Goal: Use online tool/utility: Utilize a website feature to perform a specific function

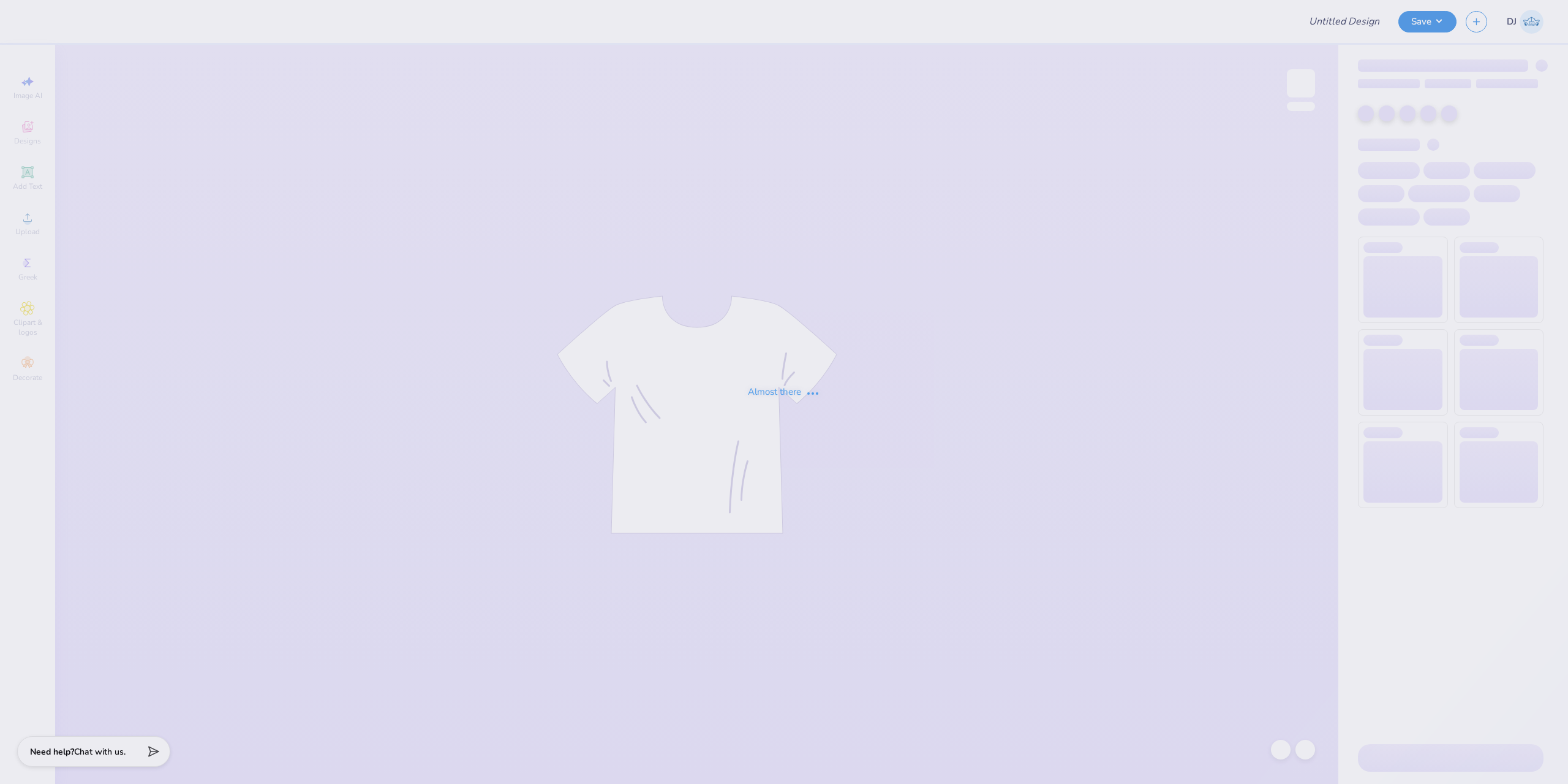
type input "[PERSON_NAME] : [GEOGRAPHIC_DATA]"
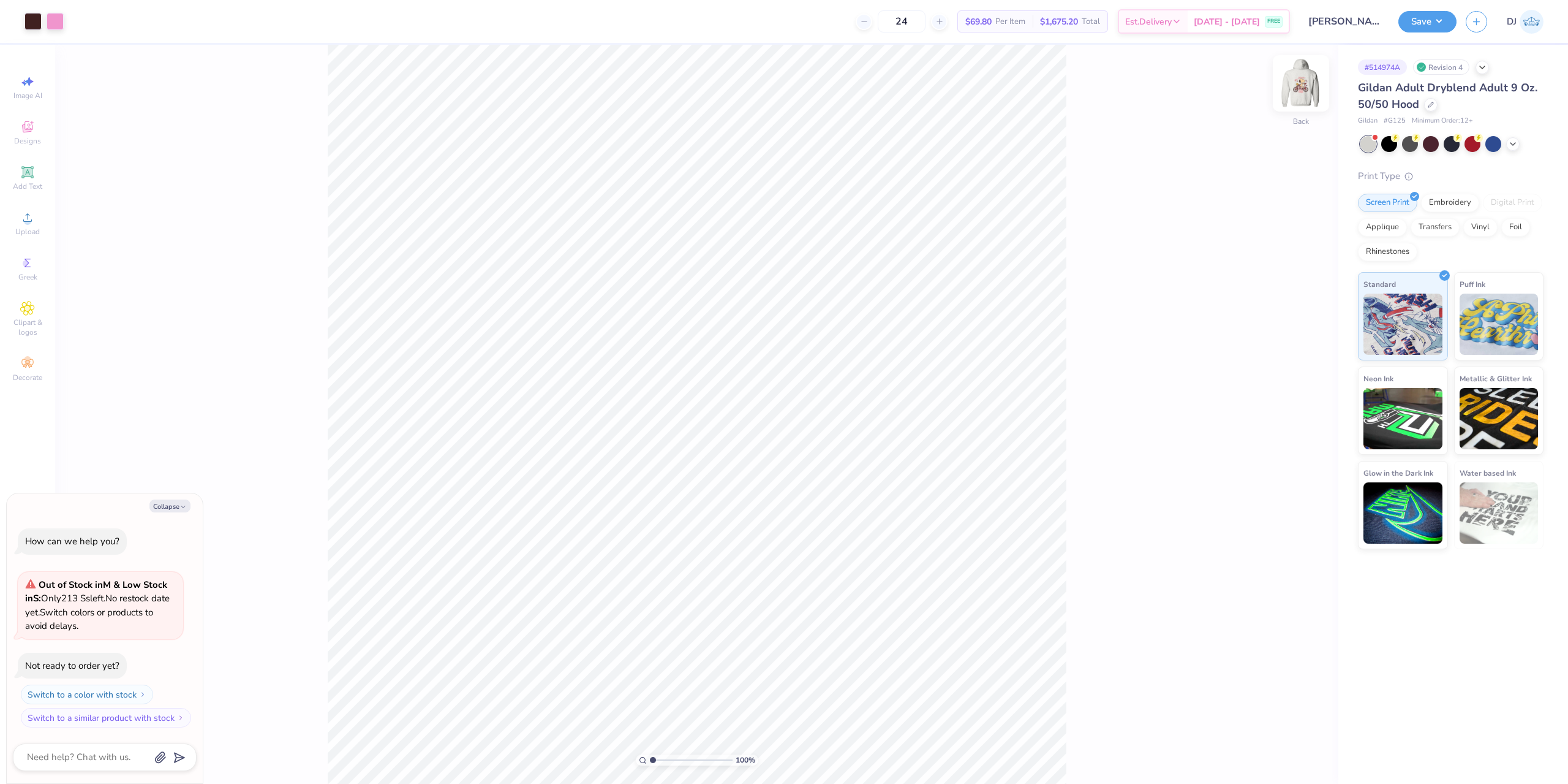
click at [1296, 81] on img at bounding box center [1300, 83] width 49 height 49
type textarea "x"
type input "0.93"
type input "1.17"
type input "15.44"
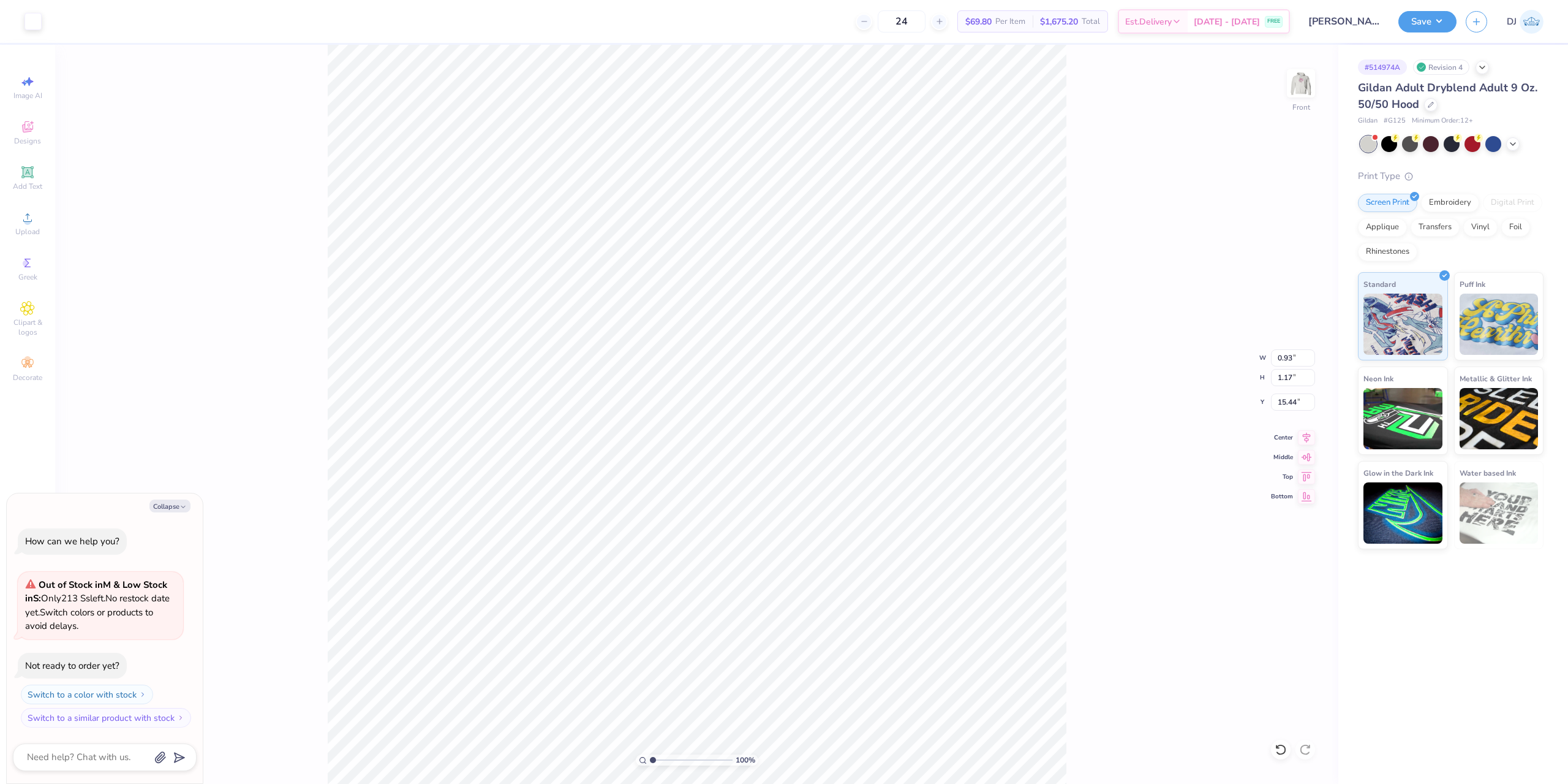
type textarea "x"
type input "0.92"
type input "1.26"
type input "15.39"
click at [37, 32] on div "Art colors" at bounding box center [21, 22] width 41 height 43
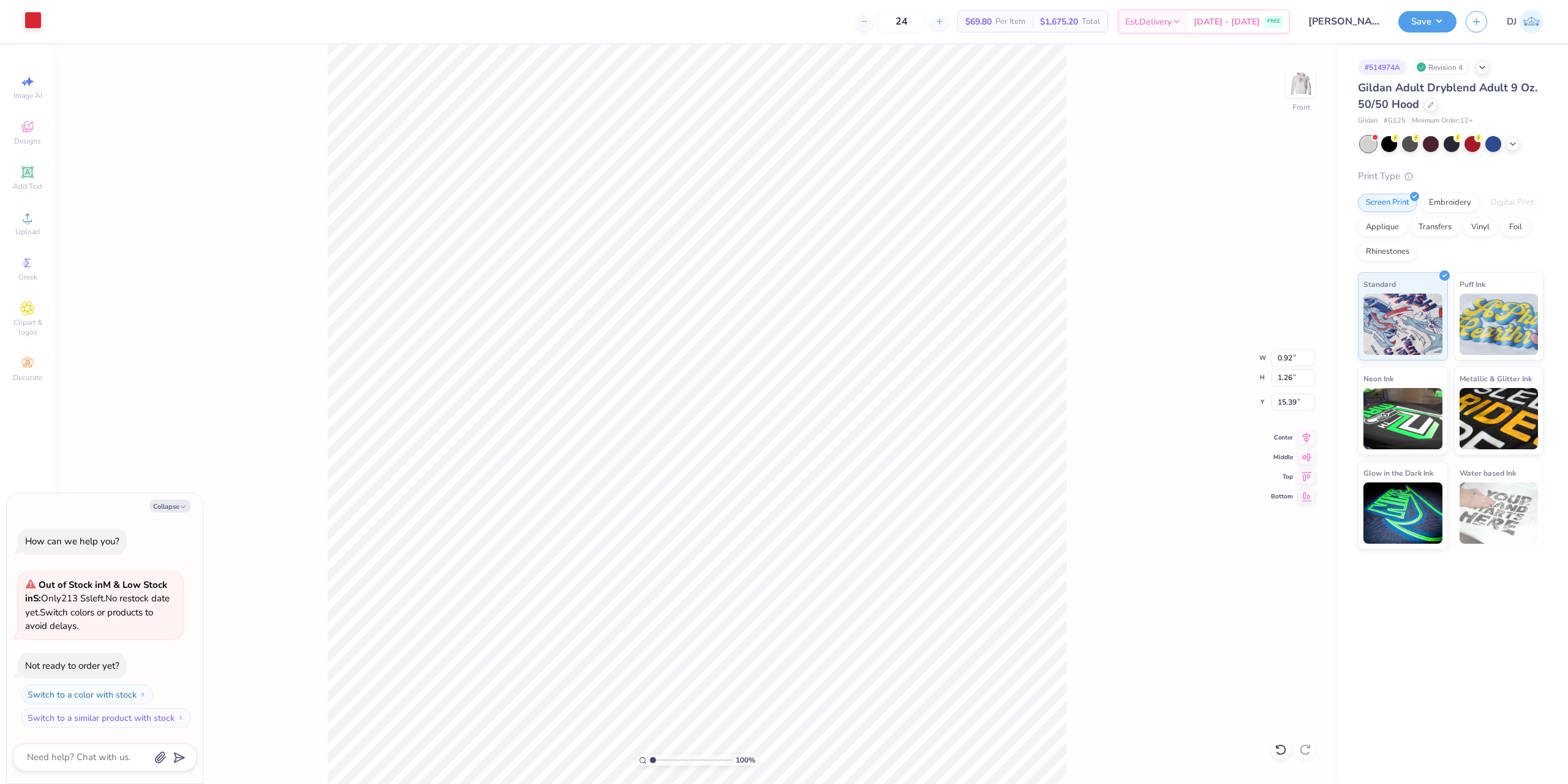
click at [36, 29] on div at bounding box center [33, 20] width 17 height 17
type textarea "x"
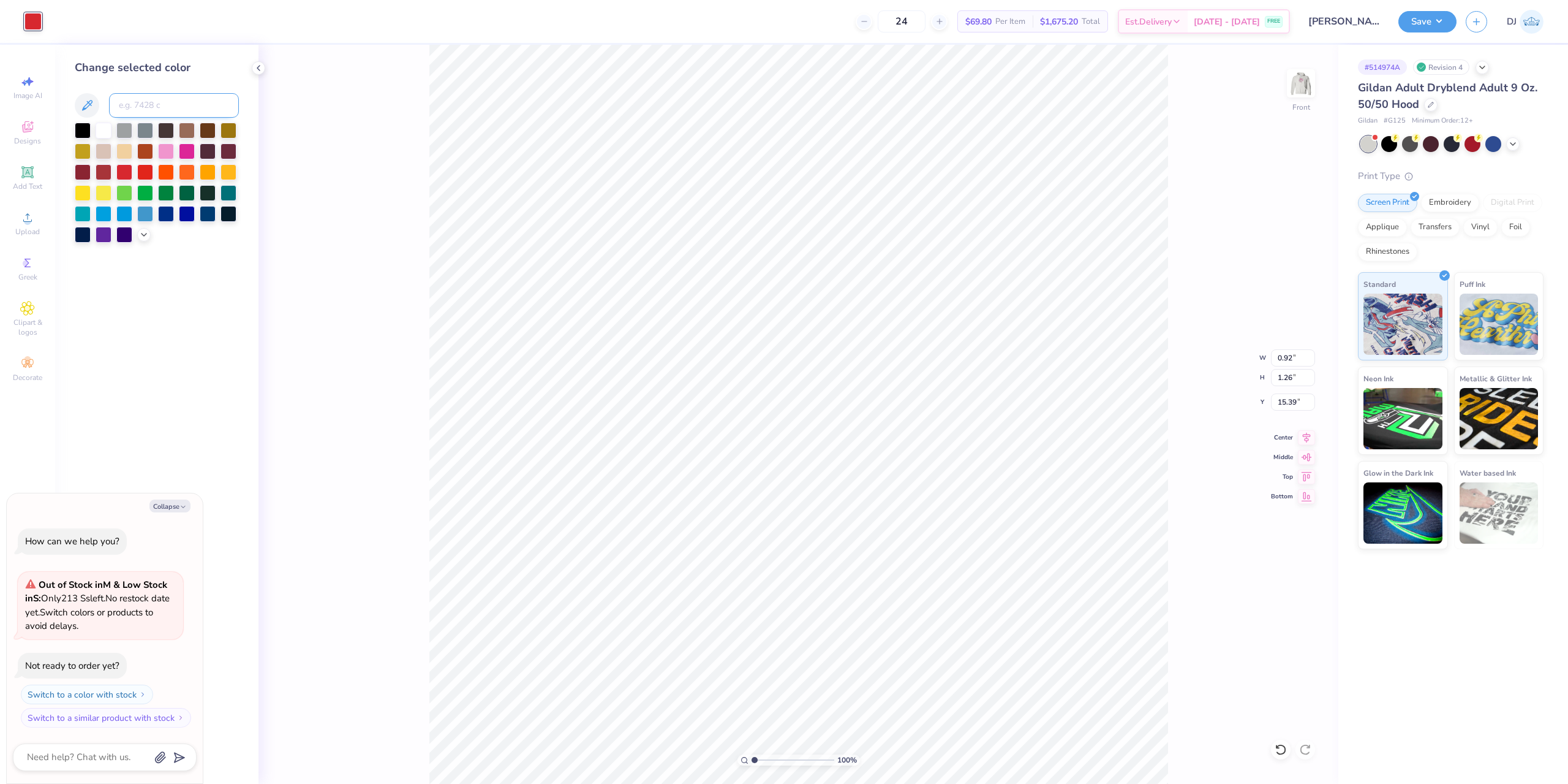
click at [155, 106] on input at bounding box center [174, 106] width 130 height 25
type input "5"
type input "490"
type textarea "x"
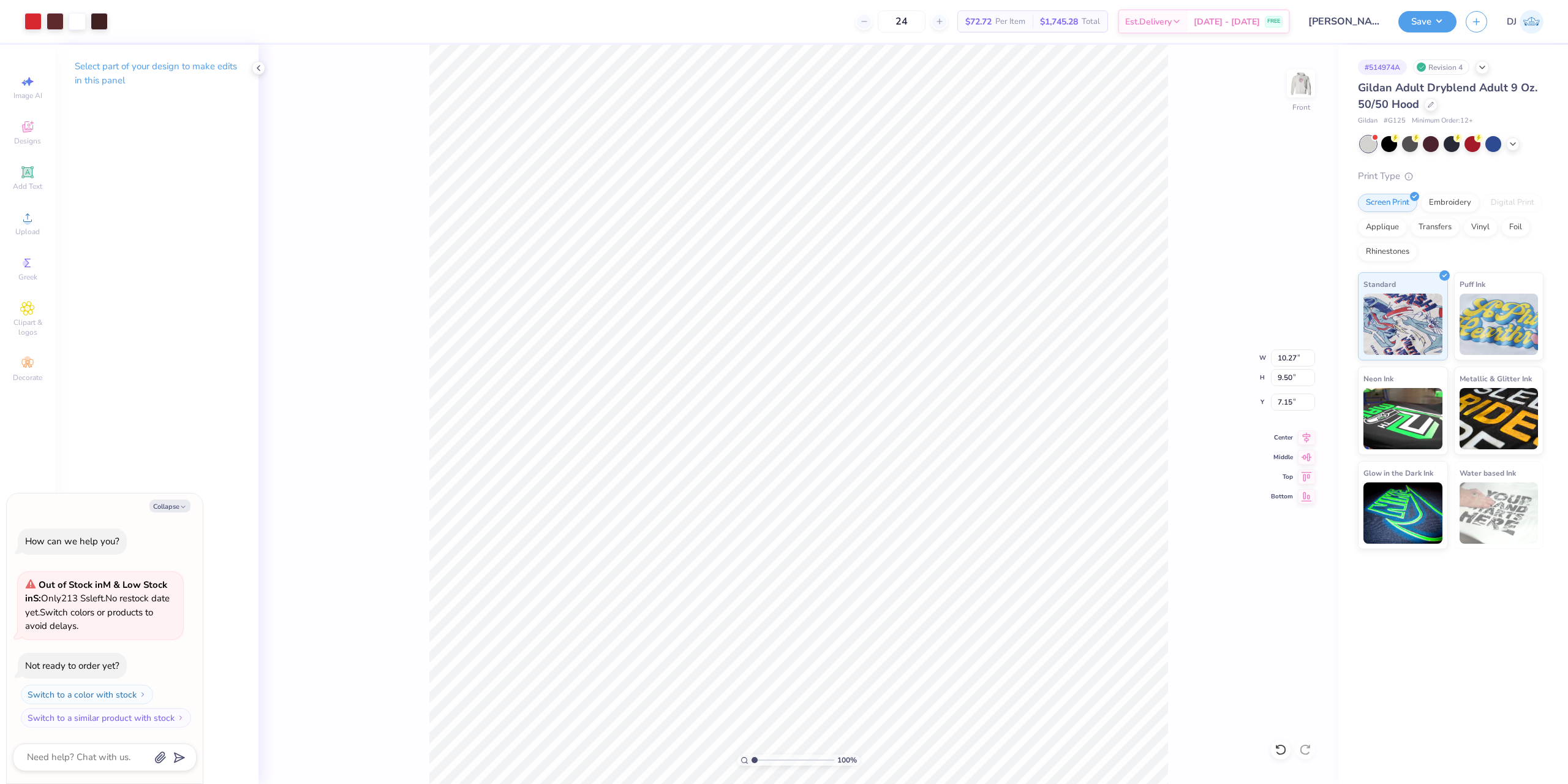
type textarea "x"
